Goal: Check status

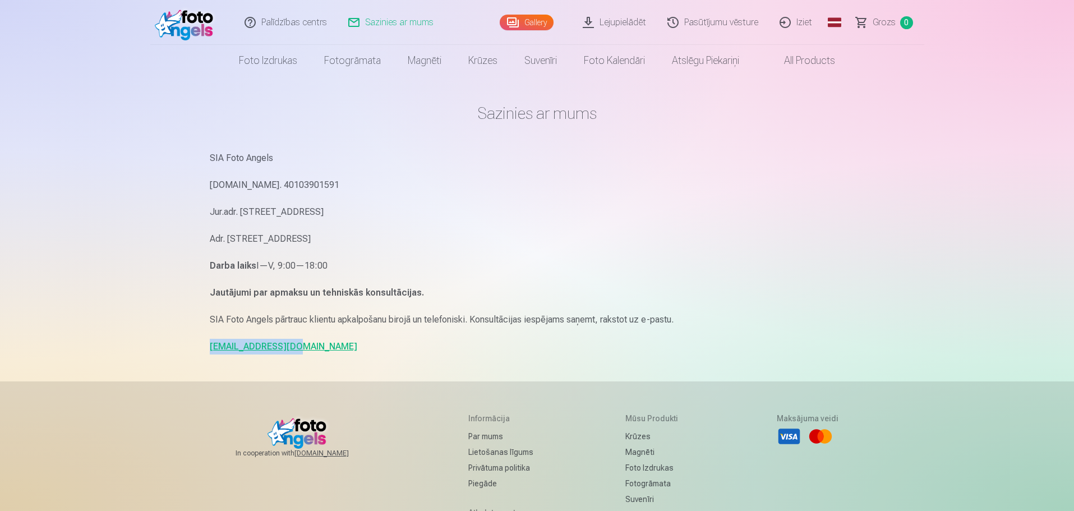
click at [894, 23] on span "Grozs" at bounding box center [884, 22] width 23 height 13
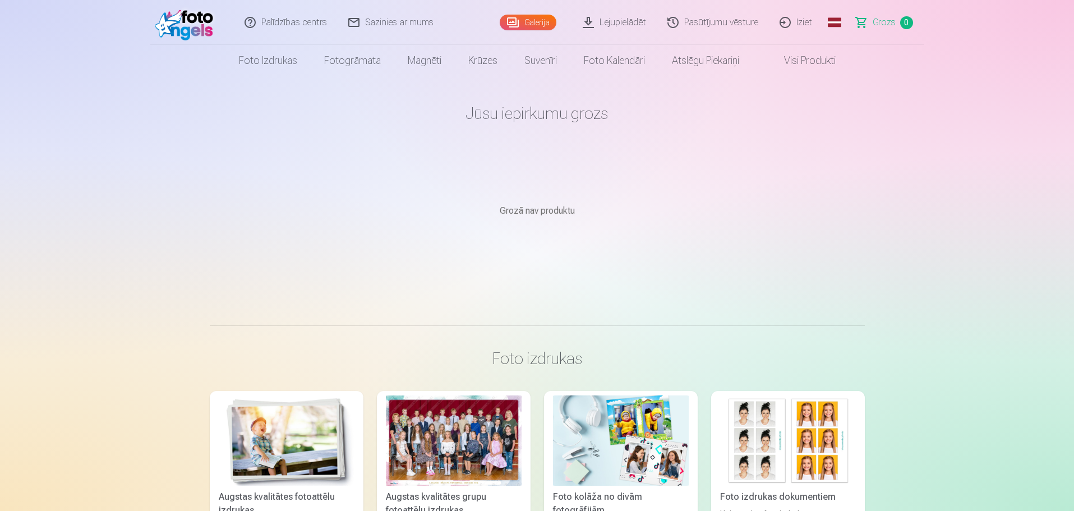
click at [814, 64] on link "Visi produkti" at bounding box center [801, 60] width 96 height 31
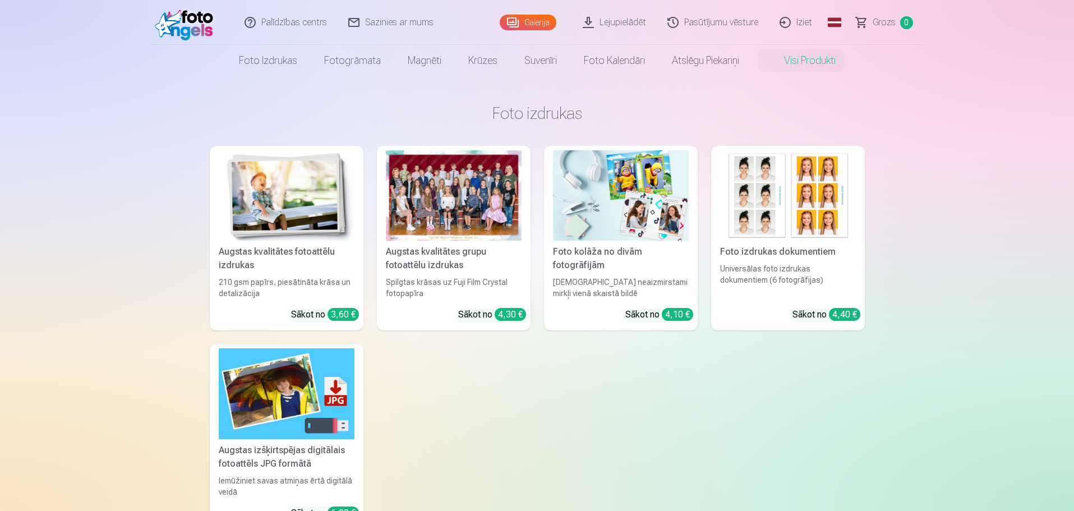
click at [710, 24] on link "Pasūtījumu vēsture" at bounding box center [713, 22] width 112 height 45
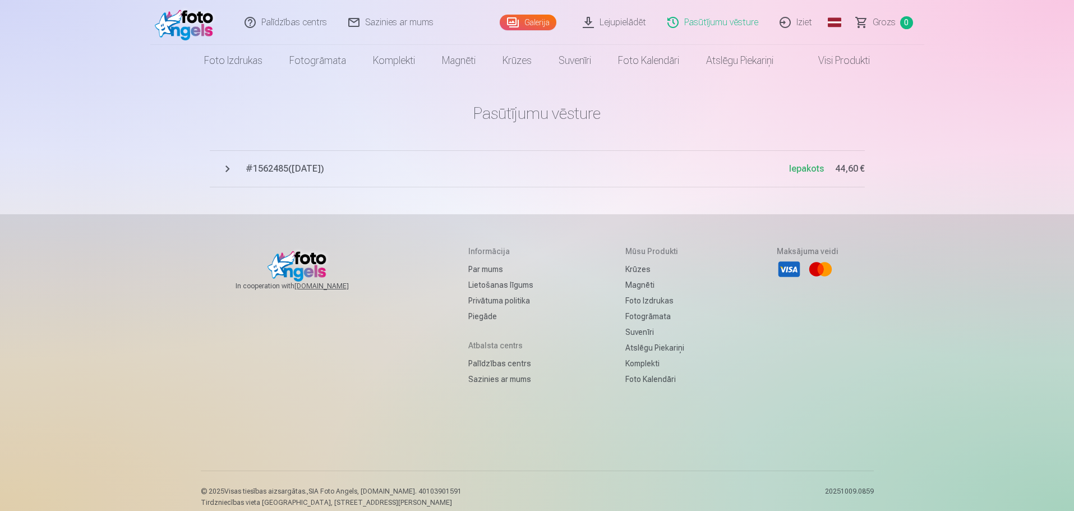
drag, startPoint x: 384, startPoint y: 167, endPoint x: 247, endPoint y: 172, distance: 136.9
click at [228, 162] on button "# 1562485 ( [DATE] ) [GEOGRAPHIC_DATA] 44,60 €" at bounding box center [537, 168] width 655 height 37
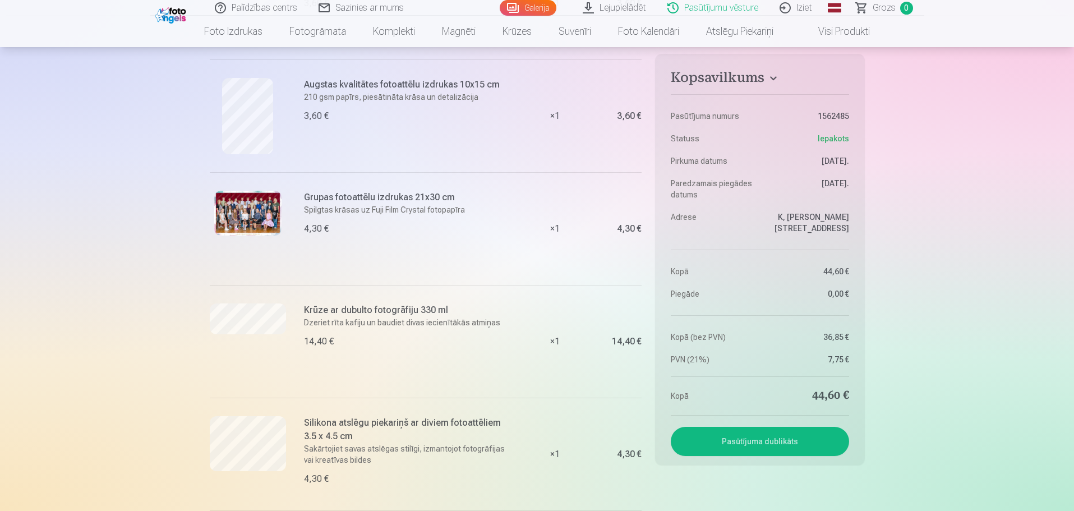
scroll to position [729, 0]
